Goal: Task Accomplishment & Management: Manage account settings

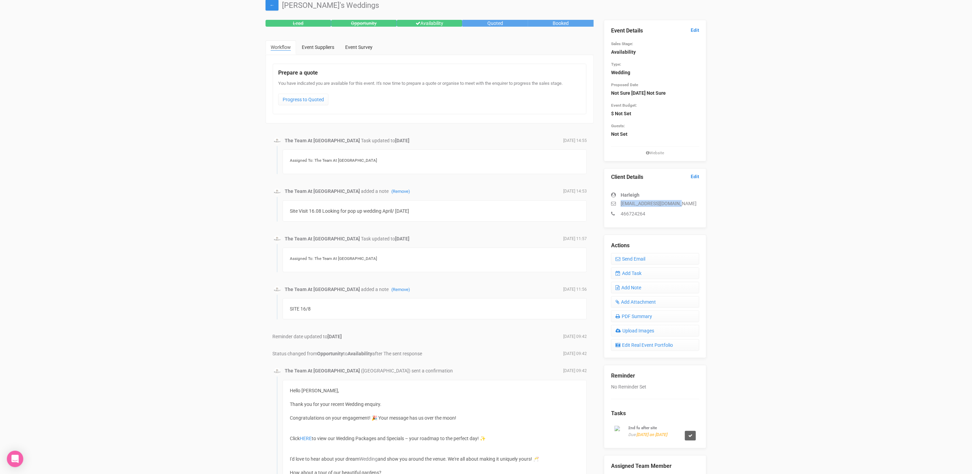
drag, startPoint x: 679, startPoint y: 201, endPoint x: 618, endPoint y: 203, distance: 60.9
click at [618, 203] on p "[EMAIL_ADDRESS][DOMAIN_NAME]" at bounding box center [655, 203] width 88 height 7
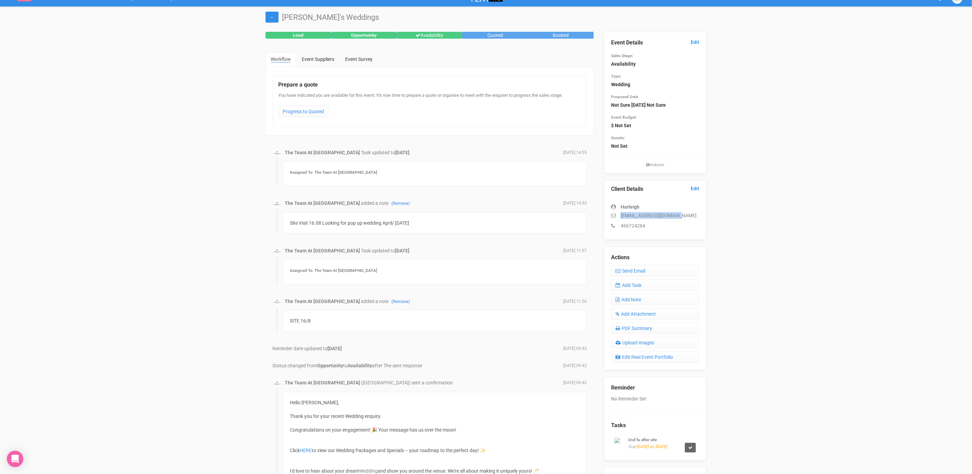
scroll to position [9, 0]
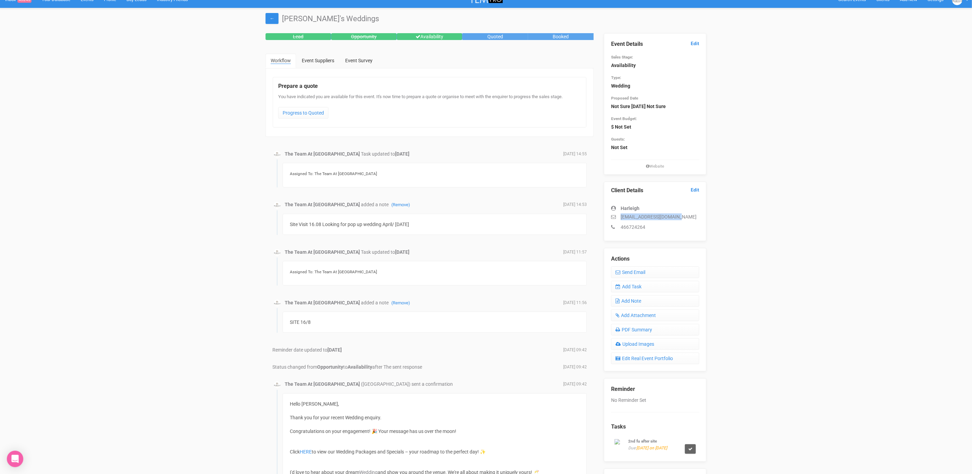
copy p "[EMAIL_ADDRESS][DOMAIN_NAME]"
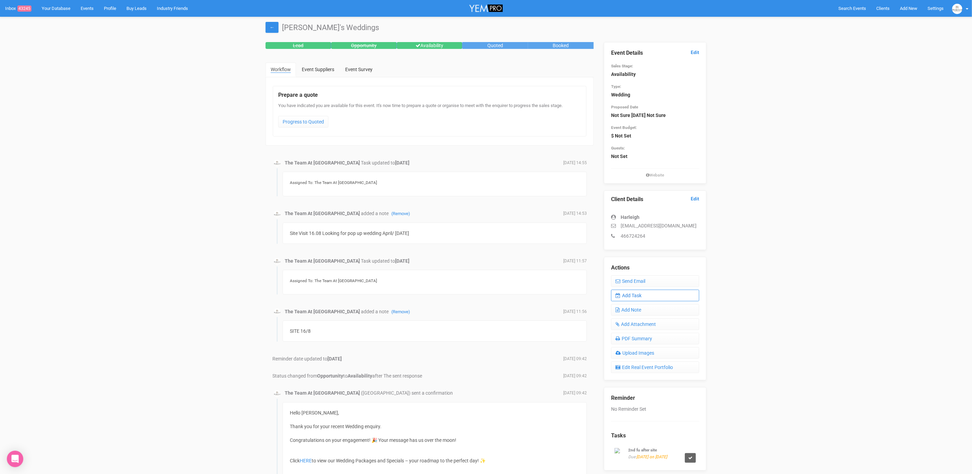
scroll to position [0, 0]
click at [628, 297] on link "Add Task" at bounding box center [655, 295] width 88 height 12
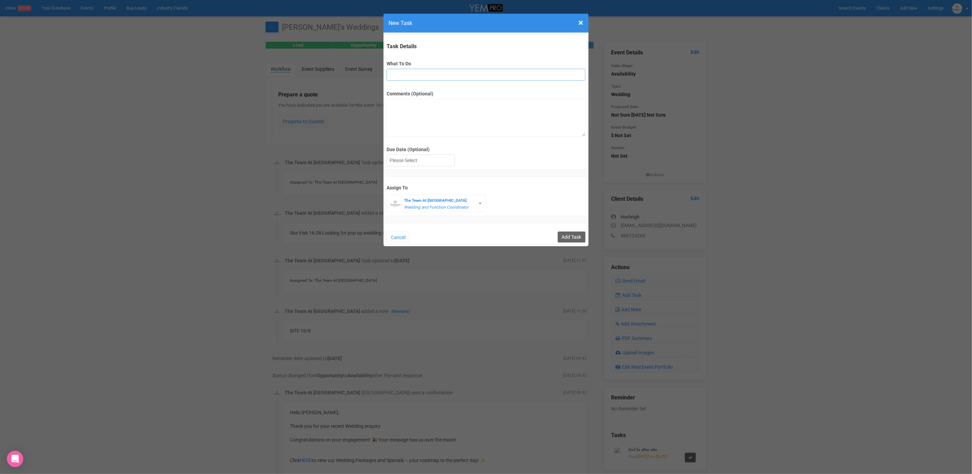
click at [433, 77] on input "What To Do" at bounding box center [485, 75] width 199 height 12
drag, startPoint x: 389, startPoint y: 74, endPoint x: 399, endPoint y: 73, distance: 10.0
click at [389, 74] on input "FU after site" at bounding box center [485, 75] width 199 height 12
type input "2nd FU after site"
click at [410, 165] on div at bounding box center [421, 160] width 68 height 11
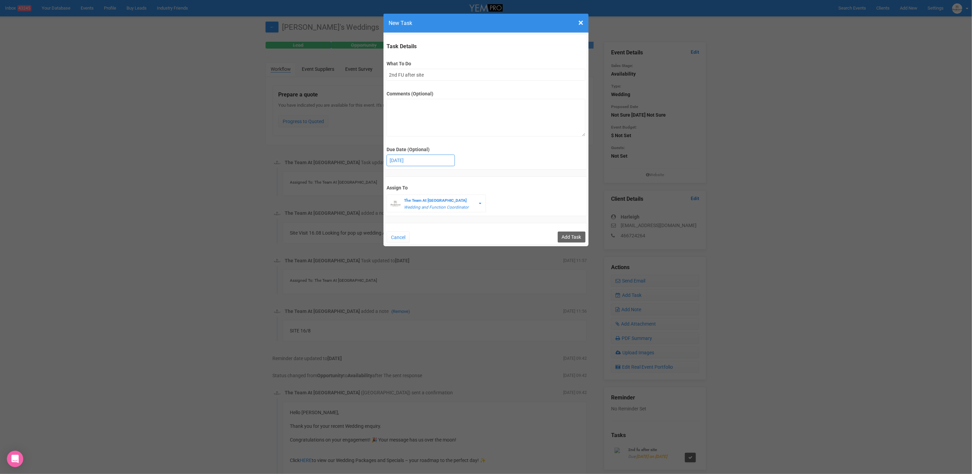
click at [405, 165] on div "27th August 2025" at bounding box center [421, 160] width 68 height 11
drag, startPoint x: 572, startPoint y: 236, endPoint x: 519, endPoint y: 217, distance: 55.4
click at [572, 236] on input "Add Task" at bounding box center [572, 236] width 28 height 11
type input "Save"
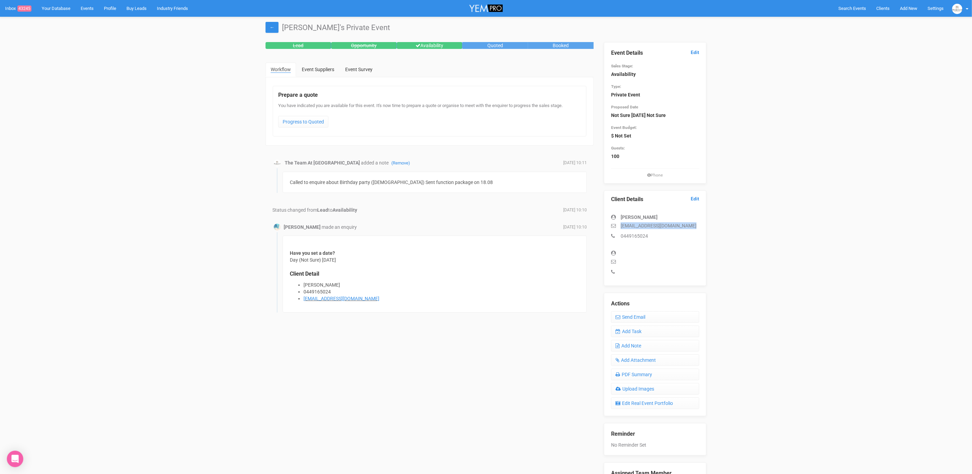
drag, startPoint x: 651, startPoint y: 225, endPoint x: 616, endPoint y: 225, distance: 34.9
click at [616, 225] on div "Lamiah Selek lamiyahselek3@gmail.com 0449165024" at bounding box center [655, 223] width 88 height 32
click at [625, 333] on link "Add Task" at bounding box center [655, 331] width 88 height 12
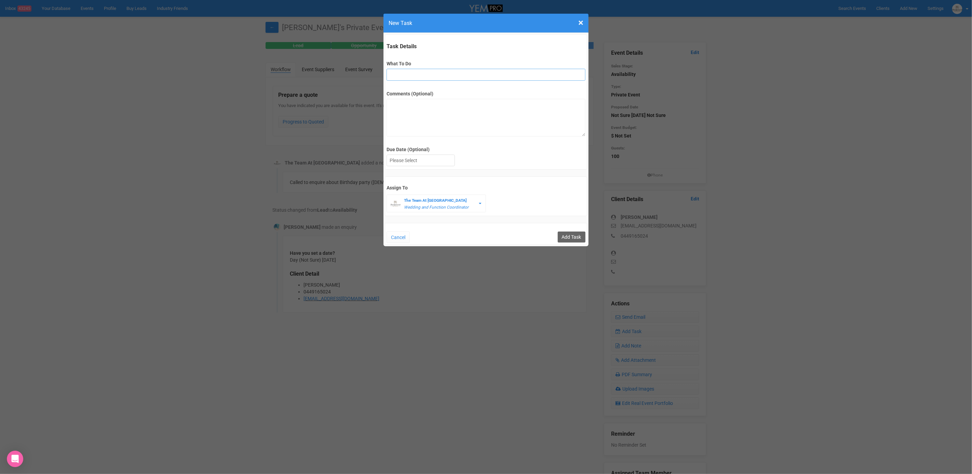
click at [420, 76] on input "What To Do" at bounding box center [485, 75] width 199 height 12
type input "2nd fu"
click at [421, 154] on div at bounding box center [420, 160] width 68 height 12
click at [421, 160] on div at bounding box center [421, 160] width 68 height 11
click at [569, 241] on div "Cancel Add Task" at bounding box center [486, 234] width 202 height 22
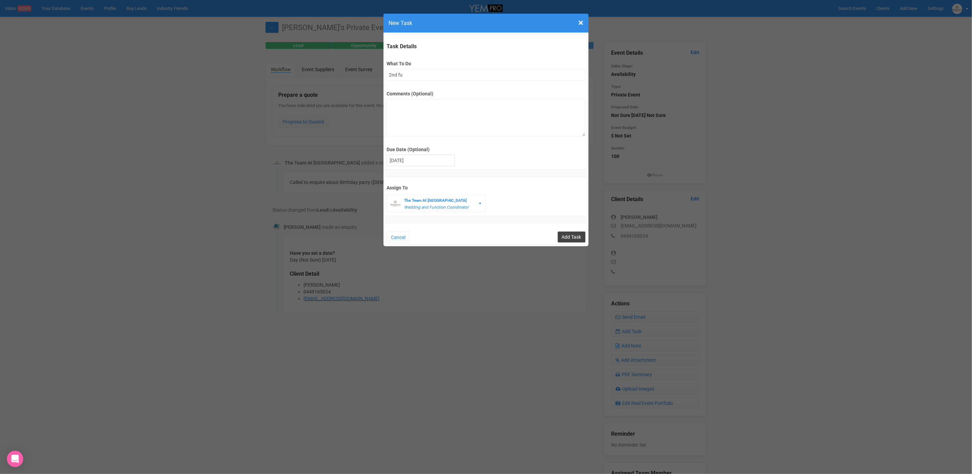
click at [570, 235] on input "Add Task" at bounding box center [572, 236] width 28 height 11
type input "Save"
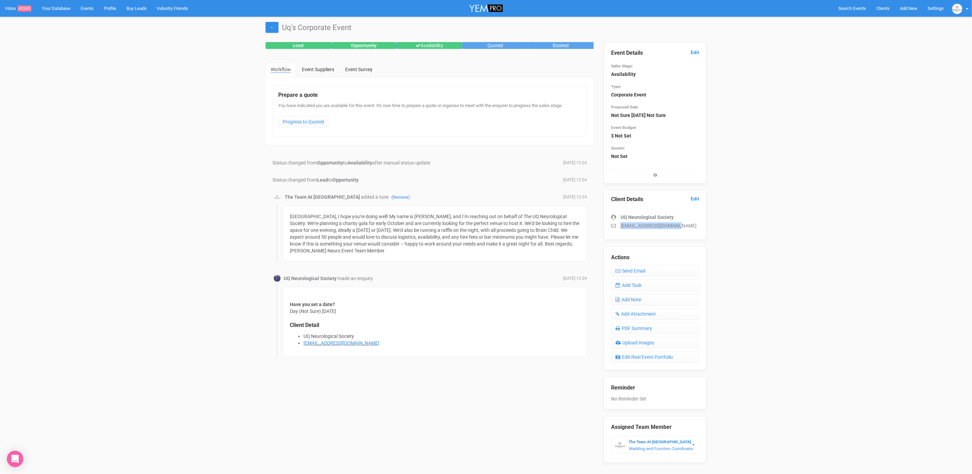
drag, startPoint x: 678, startPoint y: 226, endPoint x: 614, endPoint y: 226, distance: 64.2
click at [614, 226] on p "uqneuro.event@gmail.com" at bounding box center [655, 225] width 88 height 7
copy p "uqneuro.event@gmail.com"
click at [640, 284] on link "Add Task" at bounding box center [655, 285] width 88 height 12
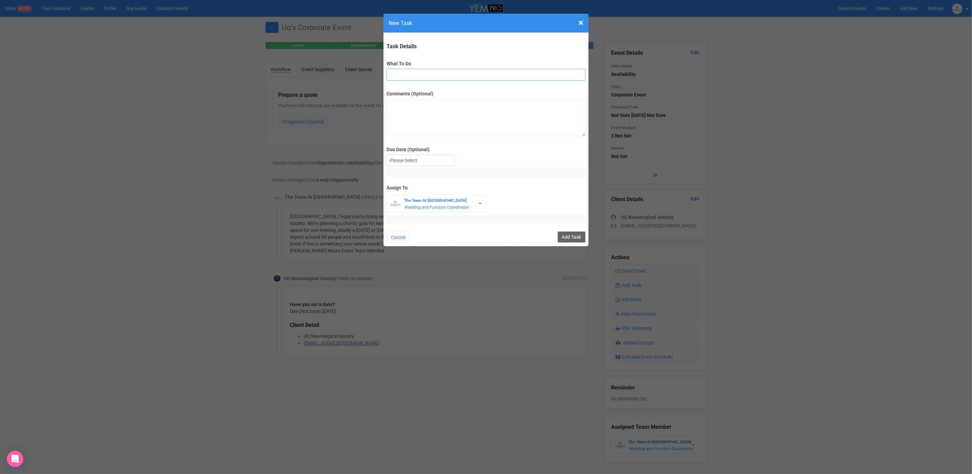
click at [424, 71] on input "What To Do" at bounding box center [485, 75] width 199 height 12
click at [390, 76] on input "FU" at bounding box center [485, 75] width 199 height 12
type input "2nd FU"
click at [406, 158] on div at bounding box center [421, 160] width 68 height 11
click at [579, 238] on input "Add Task" at bounding box center [572, 236] width 28 height 11
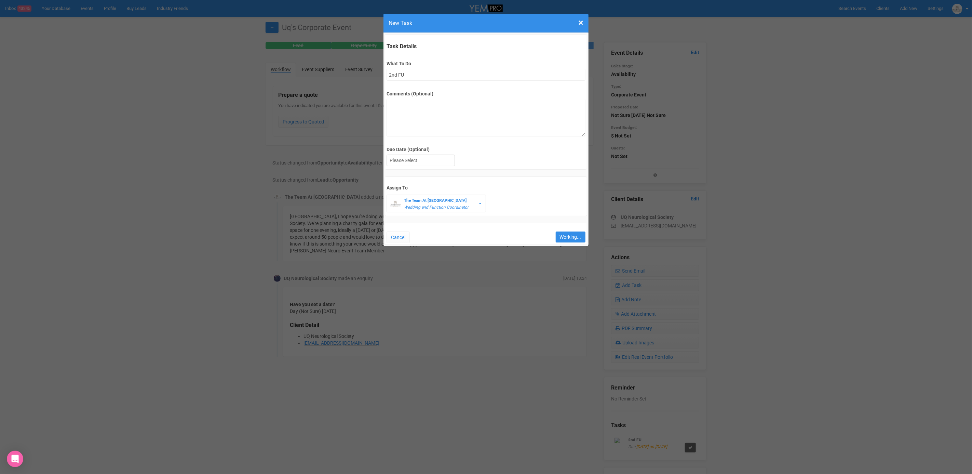
type input "Save"
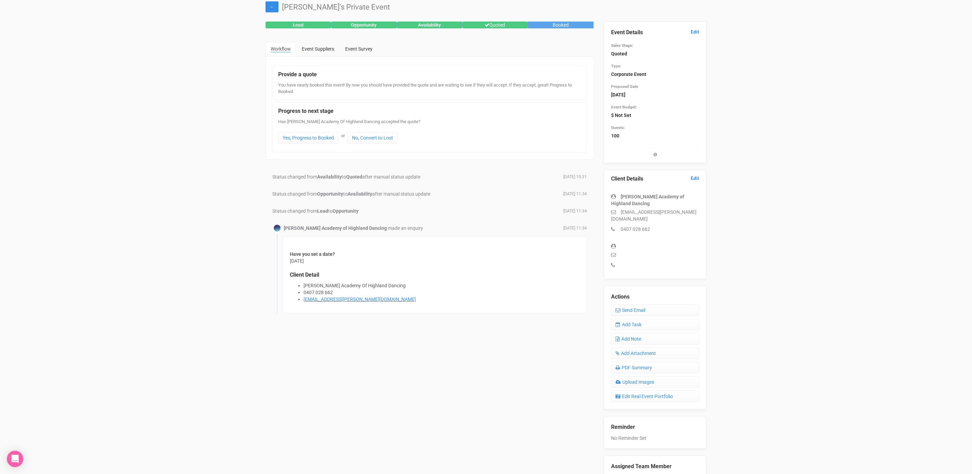
scroll to position [21, 0]
drag, startPoint x: 683, startPoint y: 208, endPoint x: 616, endPoint y: 210, distance: 66.7
click at [616, 210] on p "[EMAIL_ADDRESS][PERSON_NAME][DOMAIN_NAME]" at bounding box center [655, 215] width 88 height 14
copy p "[EMAIL_ADDRESS][PERSON_NAME][DOMAIN_NAME]"
